Goal: Task Accomplishment & Management: Manage account settings

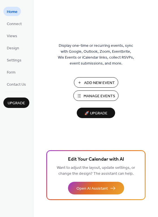
click at [111, 94] on span "Manage Events" at bounding box center [100, 96] width 32 height 6
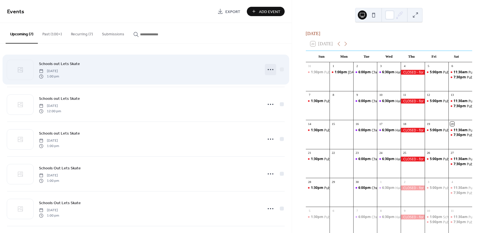
click at [270, 69] on circle at bounding box center [270, 69] width 1 height 1
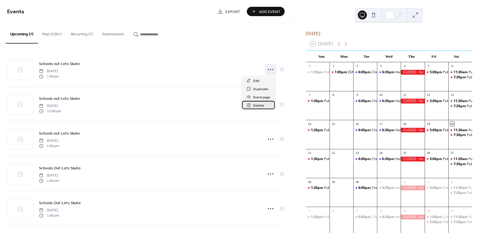
click at [263, 105] on span "Delete" at bounding box center [258, 105] width 11 height 6
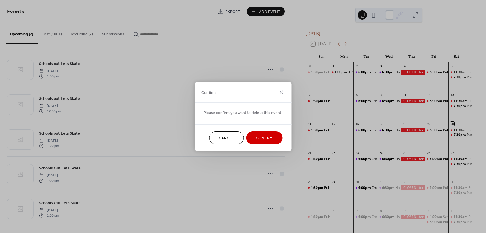
click at [256, 137] on span "Confirm" at bounding box center [264, 138] width 17 height 6
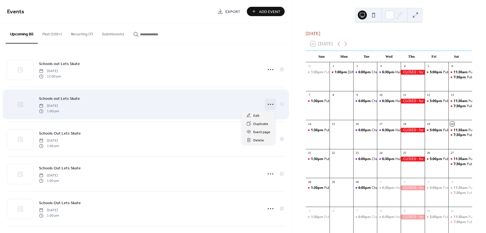
click at [268, 102] on icon at bounding box center [270, 104] width 9 height 9
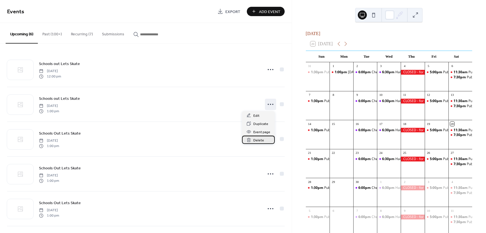
click at [261, 137] on span "Delete" at bounding box center [258, 140] width 11 height 6
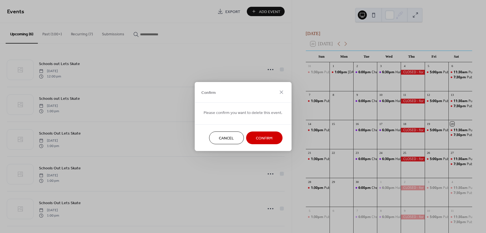
click at [262, 135] on span "Confirm" at bounding box center [264, 138] width 17 height 6
